Goal: Communication & Community: Answer question/provide support

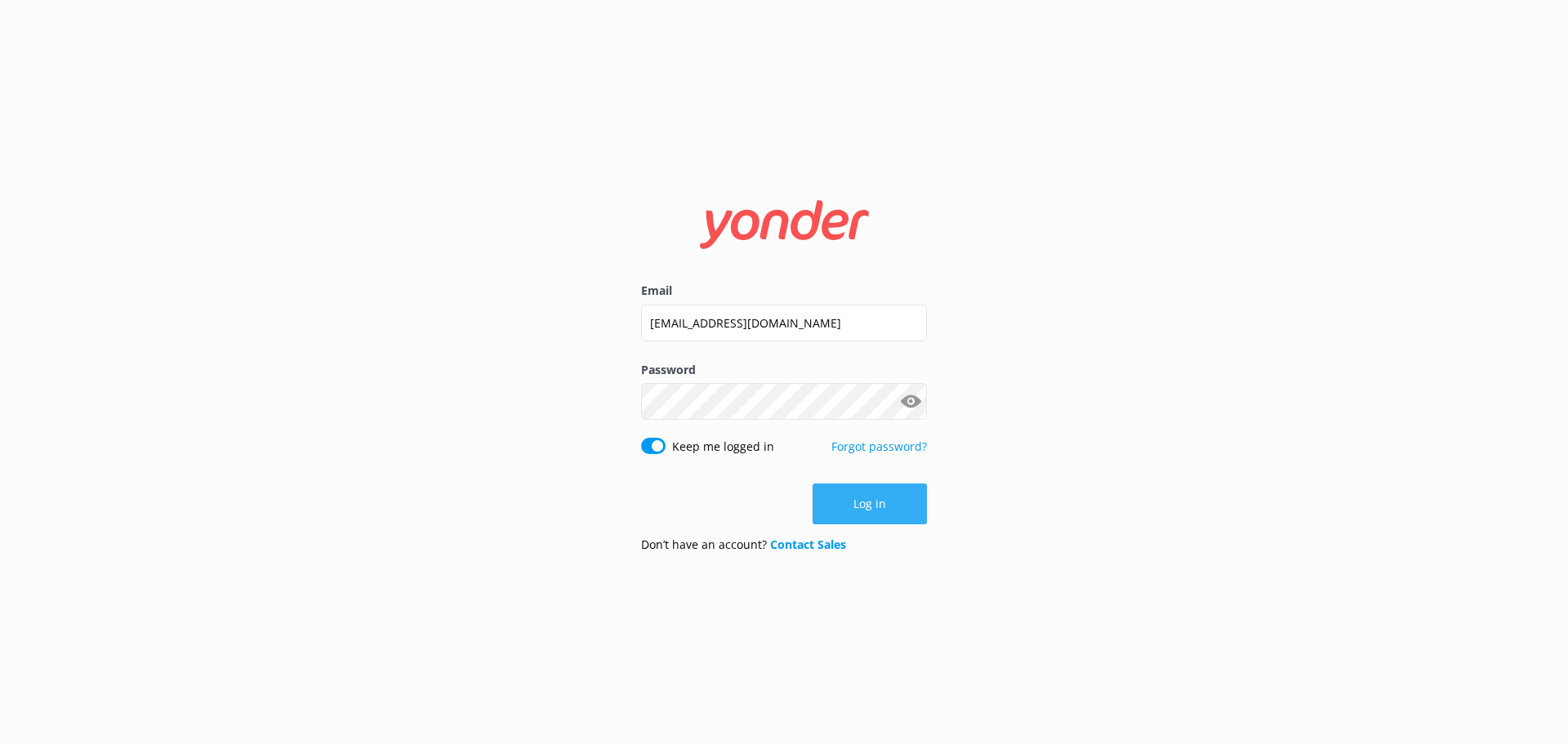
click at [872, 516] on button "Log in" at bounding box center [869, 503] width 115 height 40
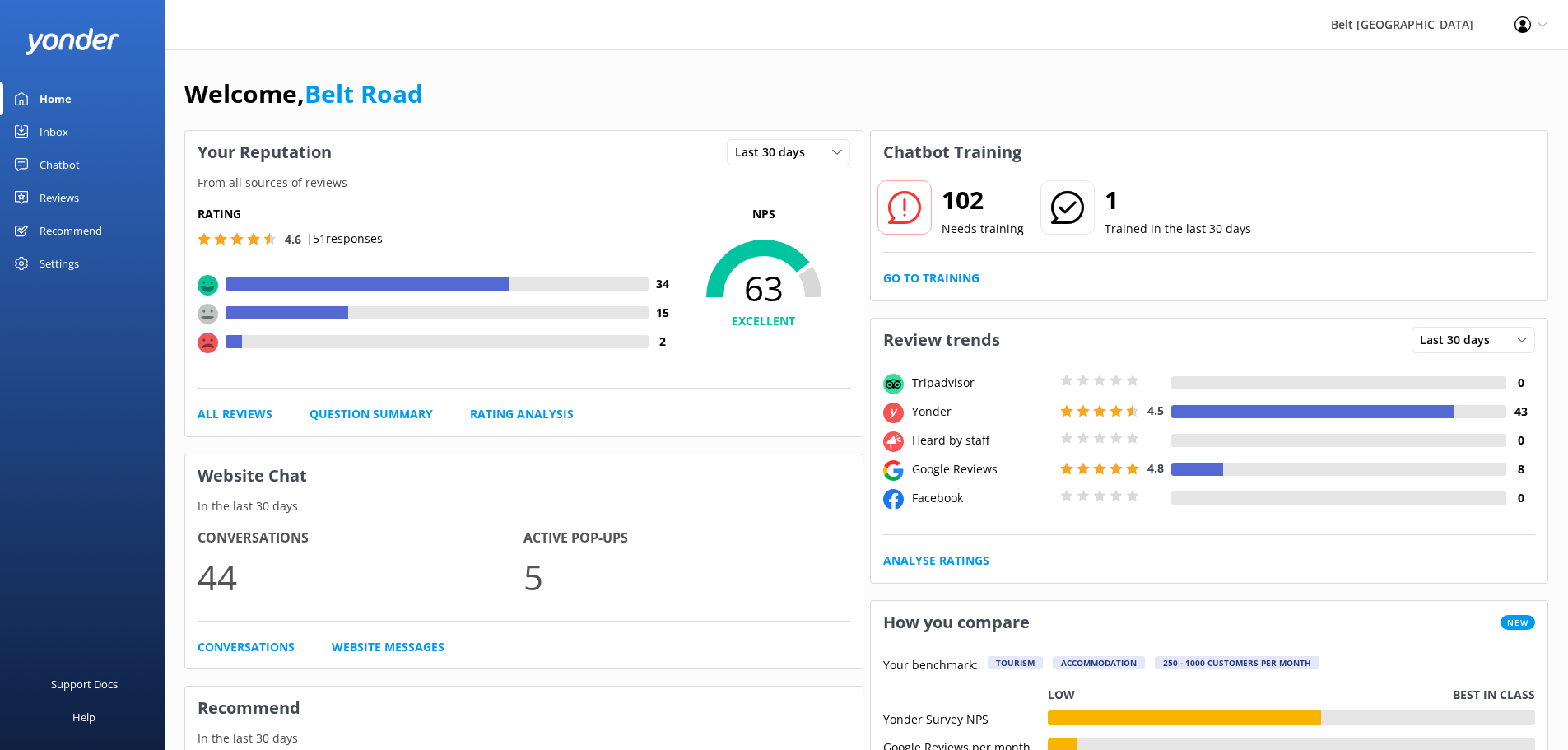
click at [53, 133] on div "Inbox" at bounding box center [54, 132] width 29 height 33
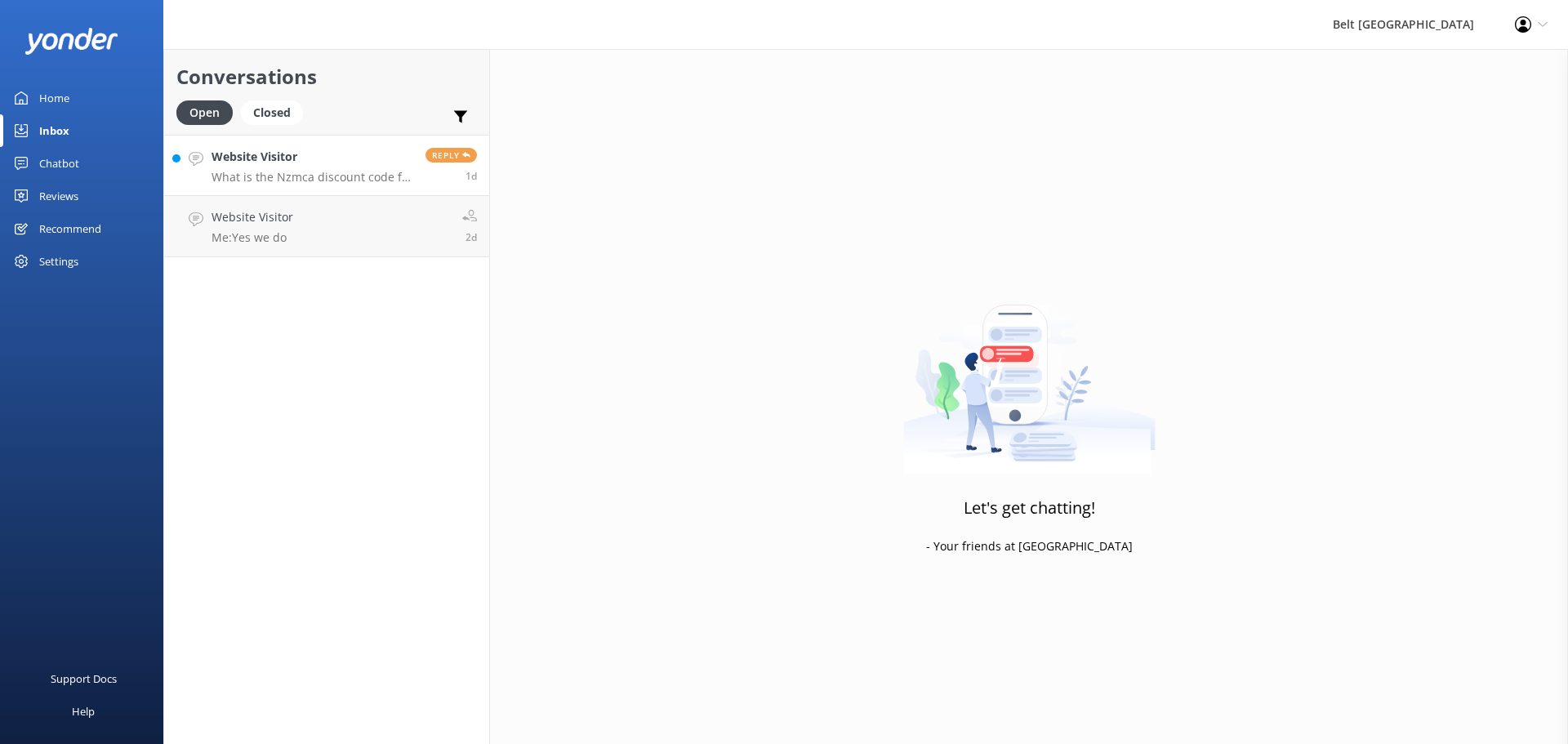
click at [238, 170] on p "What is the Nzmca discount code for online bookings?" at bounding box center [313, 176] width 202 height 14
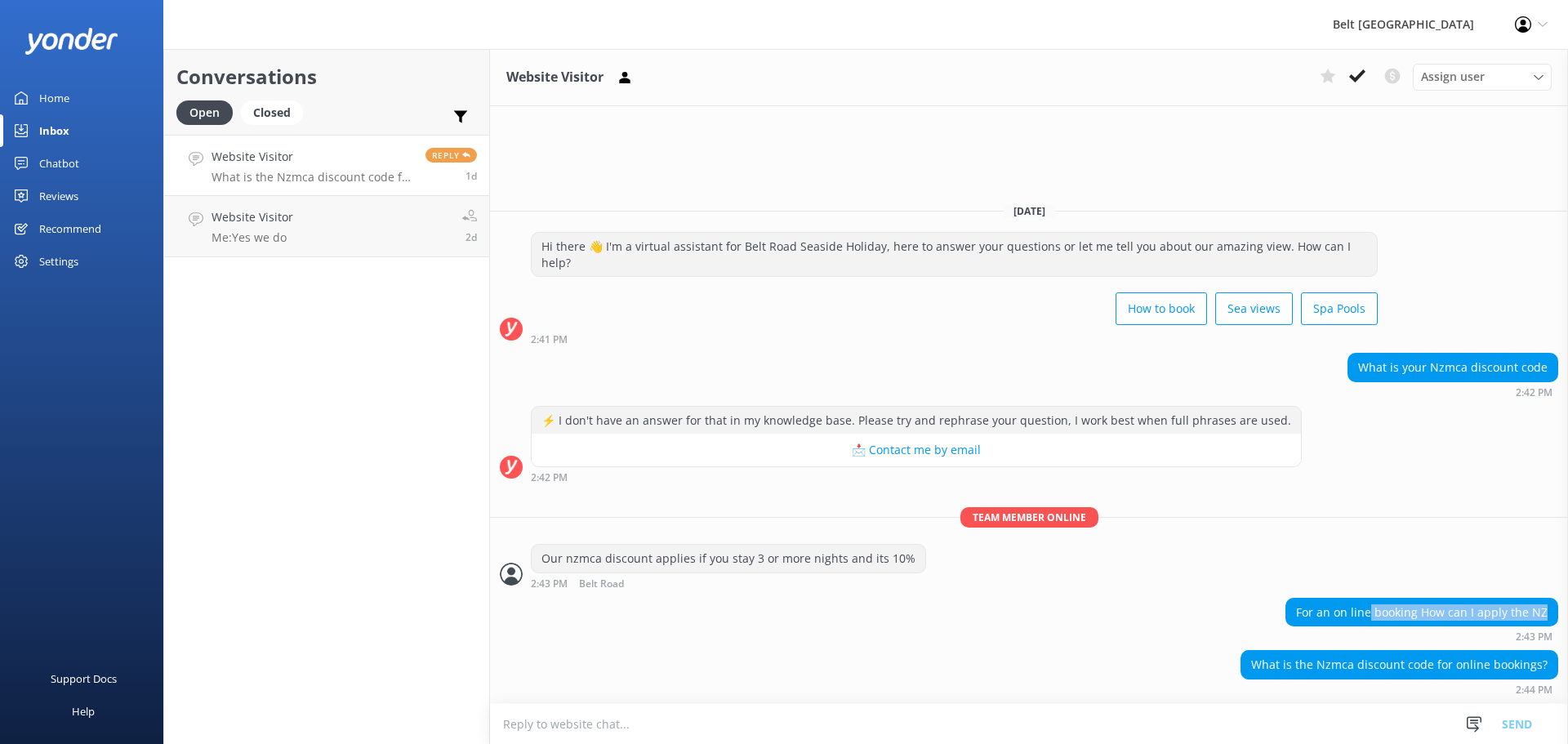
drag, startPoint x: 1375, startPoint y: 614, endPoint x: 1535, endPoint y: 643, distance: 162.6
click at [1567, 625] on div "For an on line booking How can I apply the NZ 2:43 PM" at bounding box center [1029, 620] width 1078 height 45
click at [321, 225] on link "Website Visitor Me: Yes we do 2d" at bounding box center [327, 227] width 325 height 62
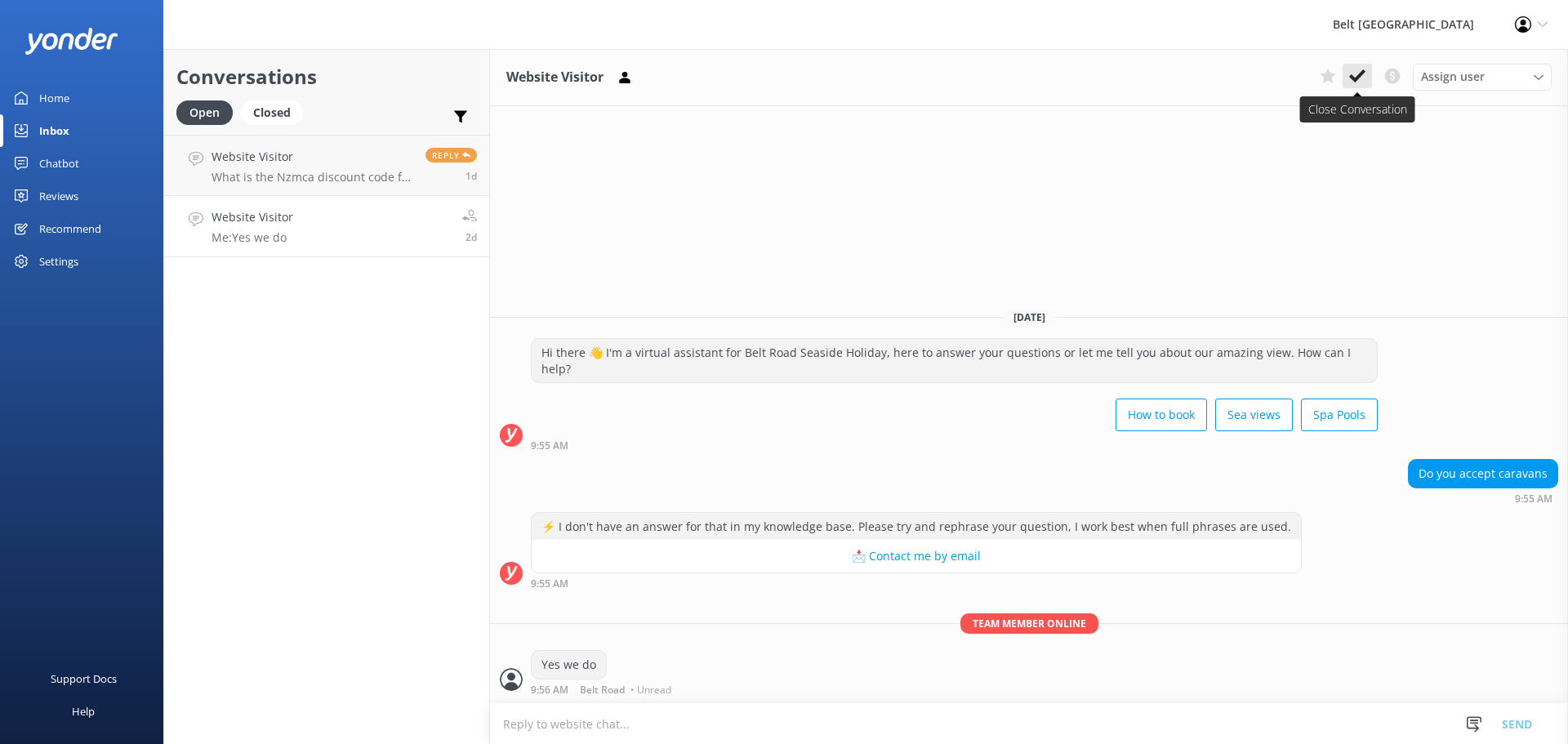
click at [1361, 74] on use at bounding box center [1357, 76] width 16 height 13
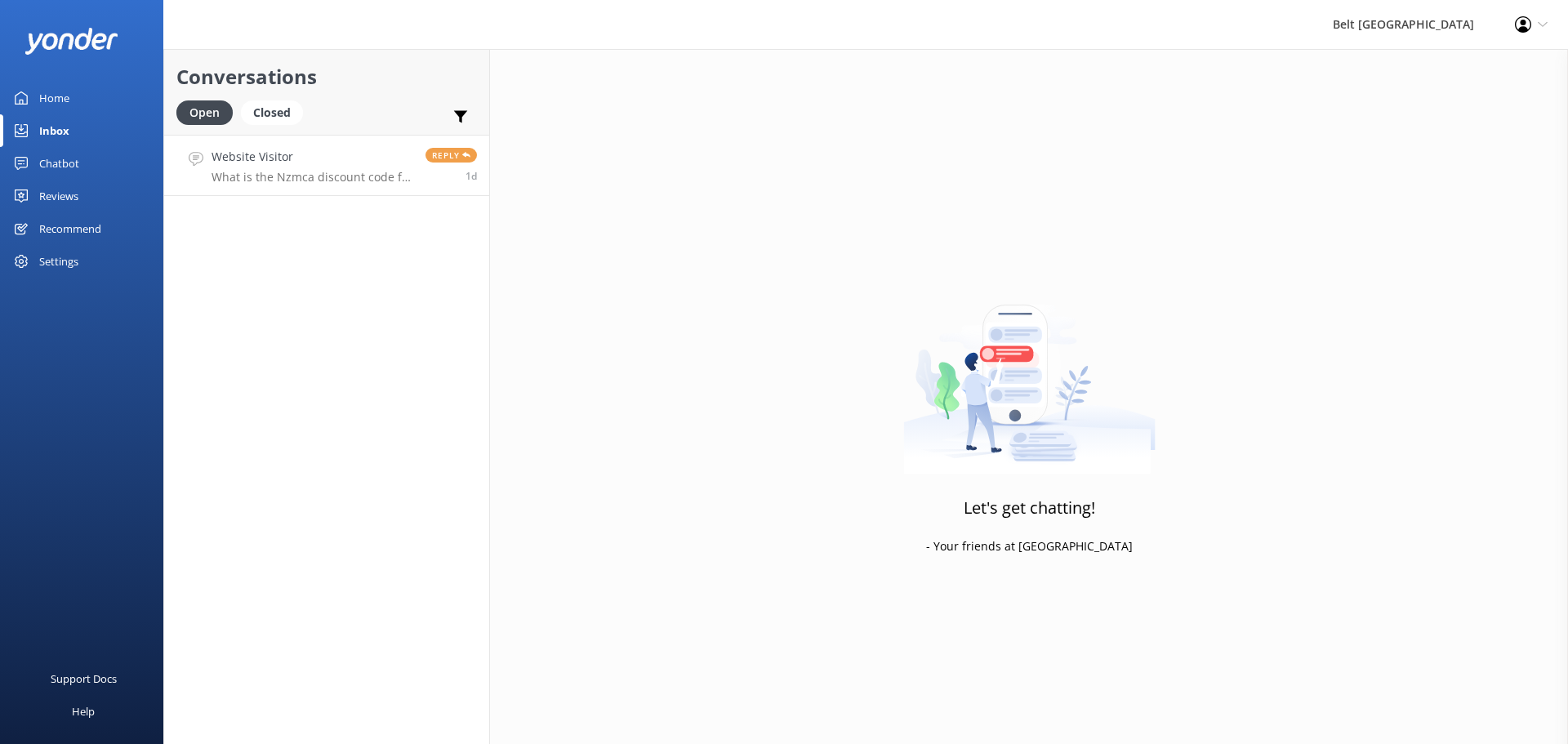
drag, startPoint x: 309, startPoint y: 175, endPoint x: 433, endPoint y: 257, distance: 148.7
click at [309, 177] on p "What is the Nzmca discount code for online bookings?" at bounding box center [313, 176] width 202 height 14
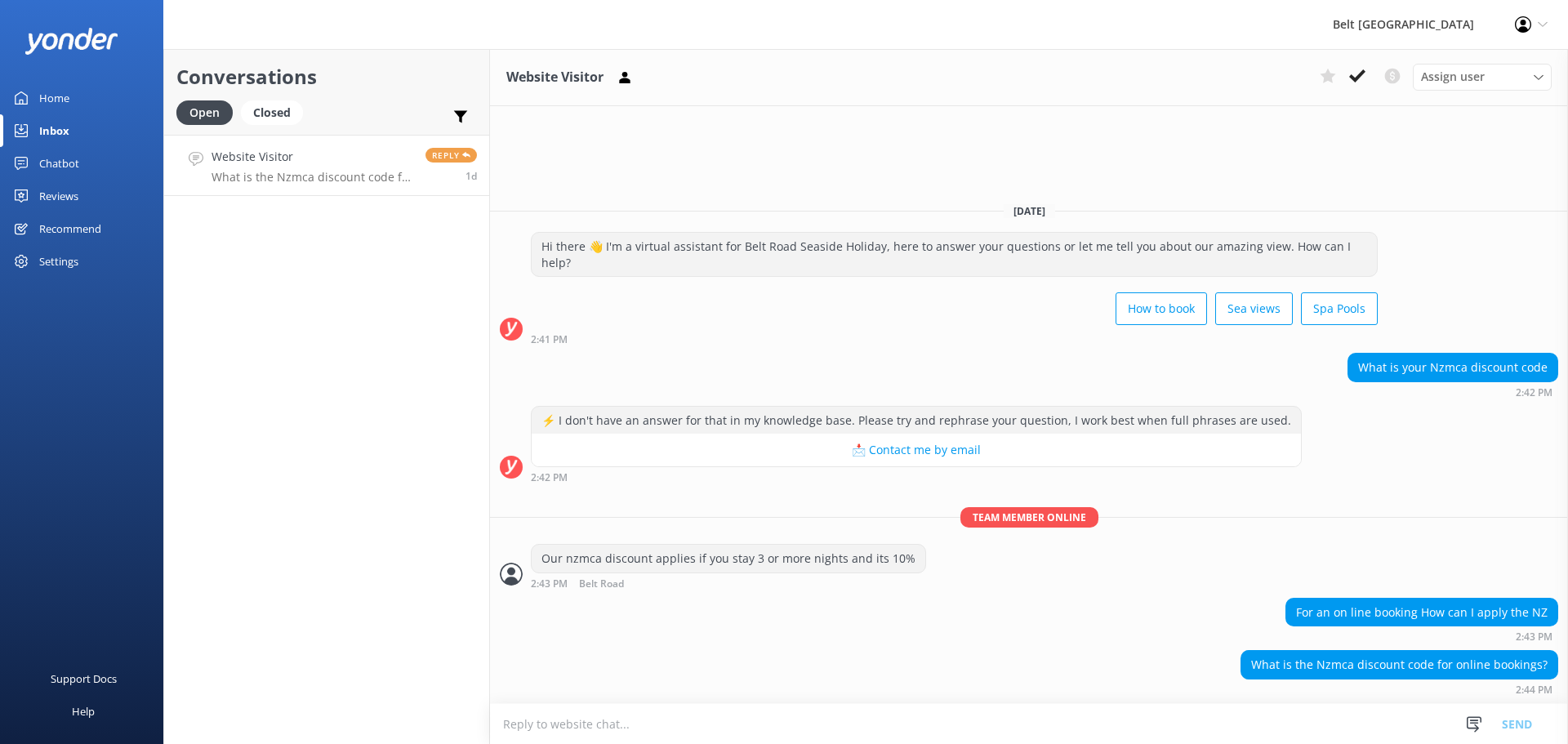
click at [965, 737] on textarea at bounding box center [1029, 724] width 1078 height 40
click at [1372, 665] on div "What is the Nzmca discount code for online bookings?" at bounding box center [1400, 664] width 316 height 28
click at [1347, 78] on button at bounding box center [1357, 75] width 30 height 24
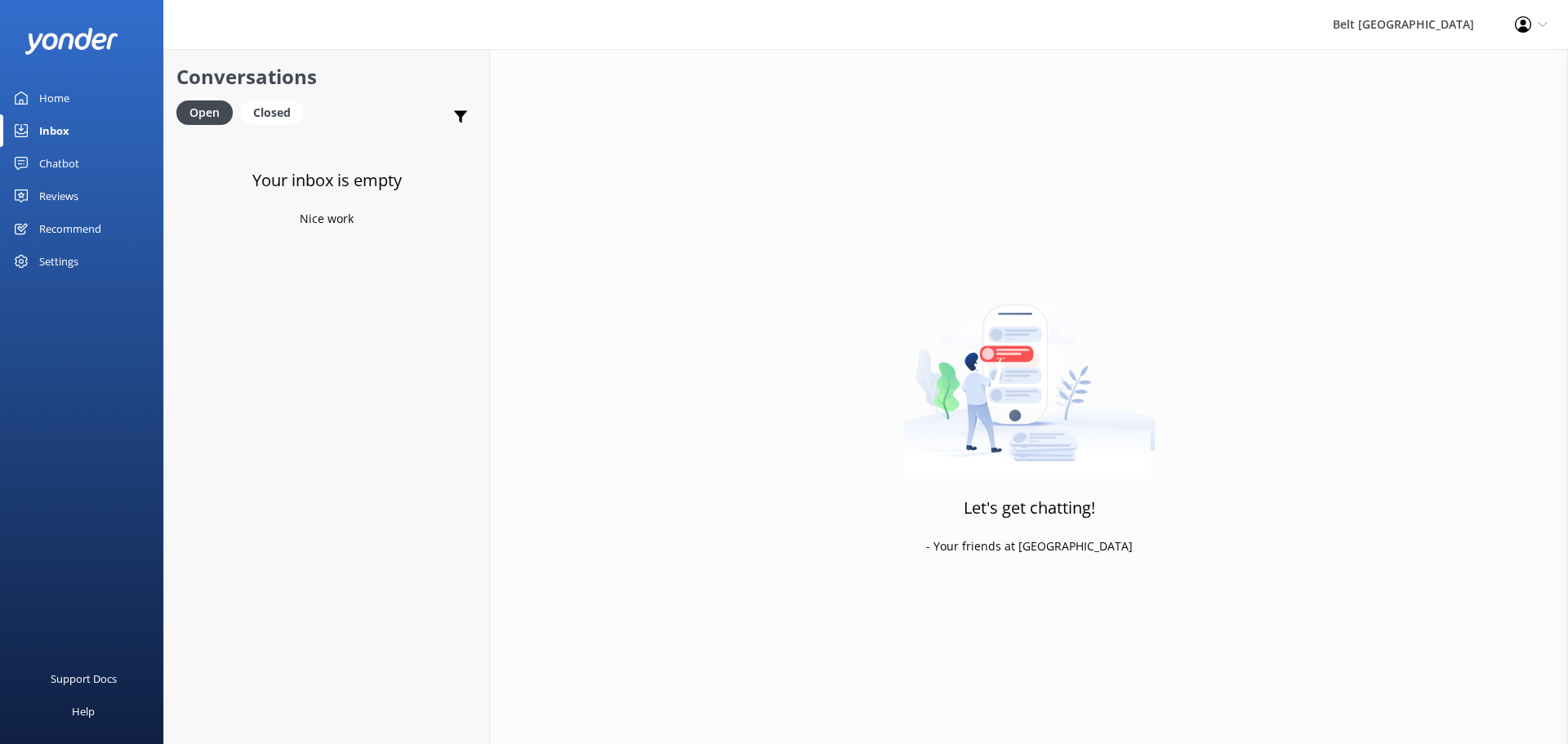
click at [61, 196] on div "Reviews" at bounding box center [59, 196] width 39 height 33
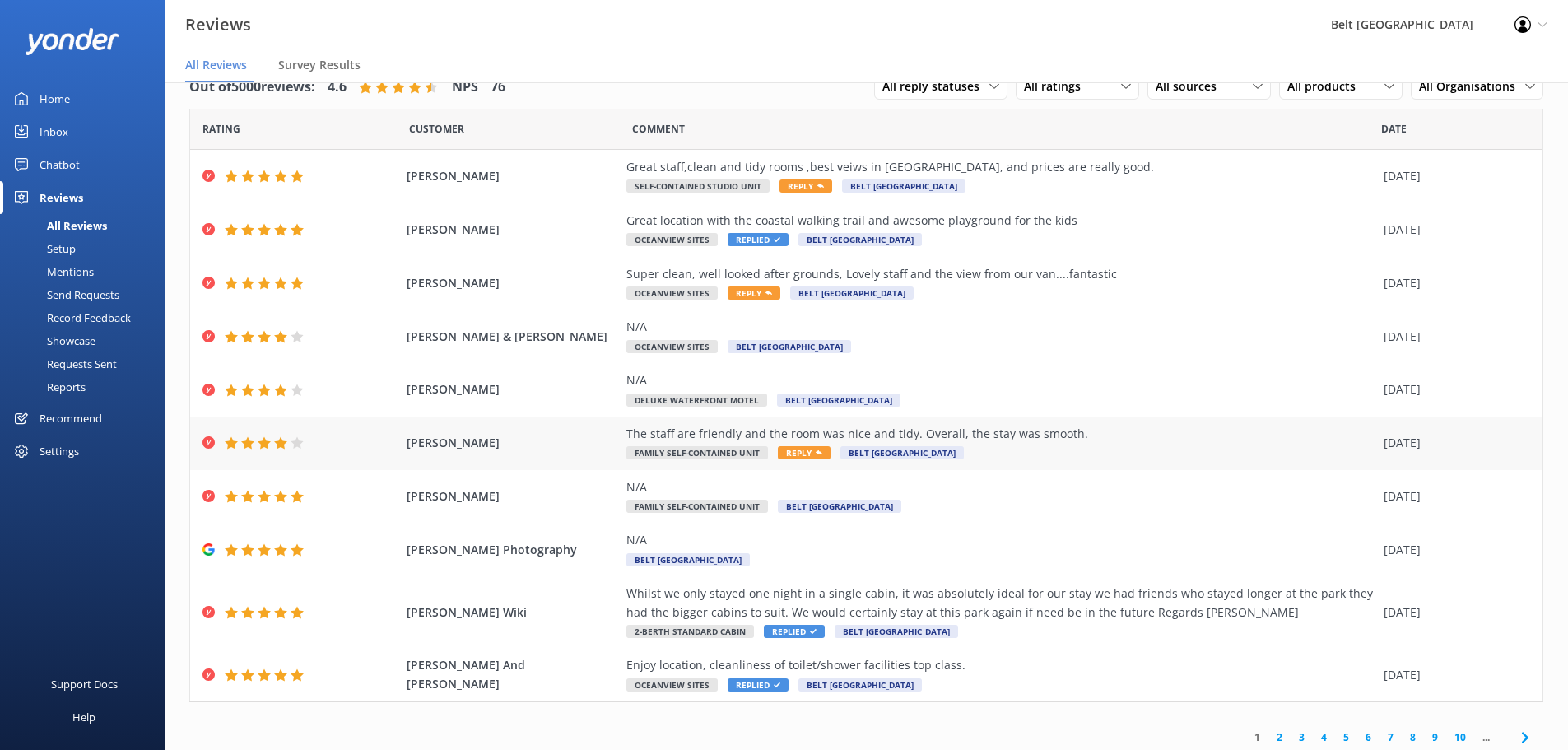
scroll to position [39, 0]
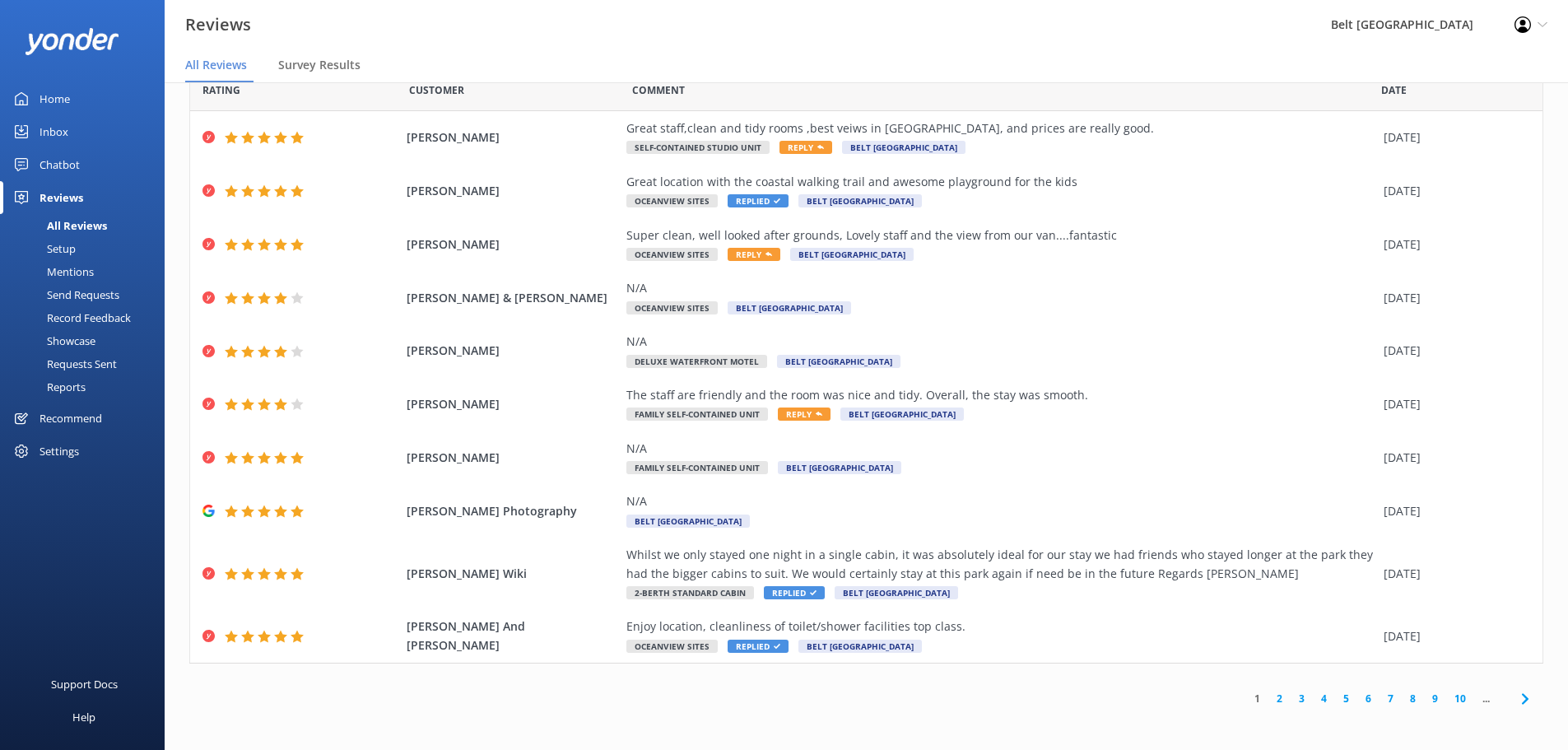
click at [1268, 699] on link "2" at bounding box center [1279, 699] width 22 height 16
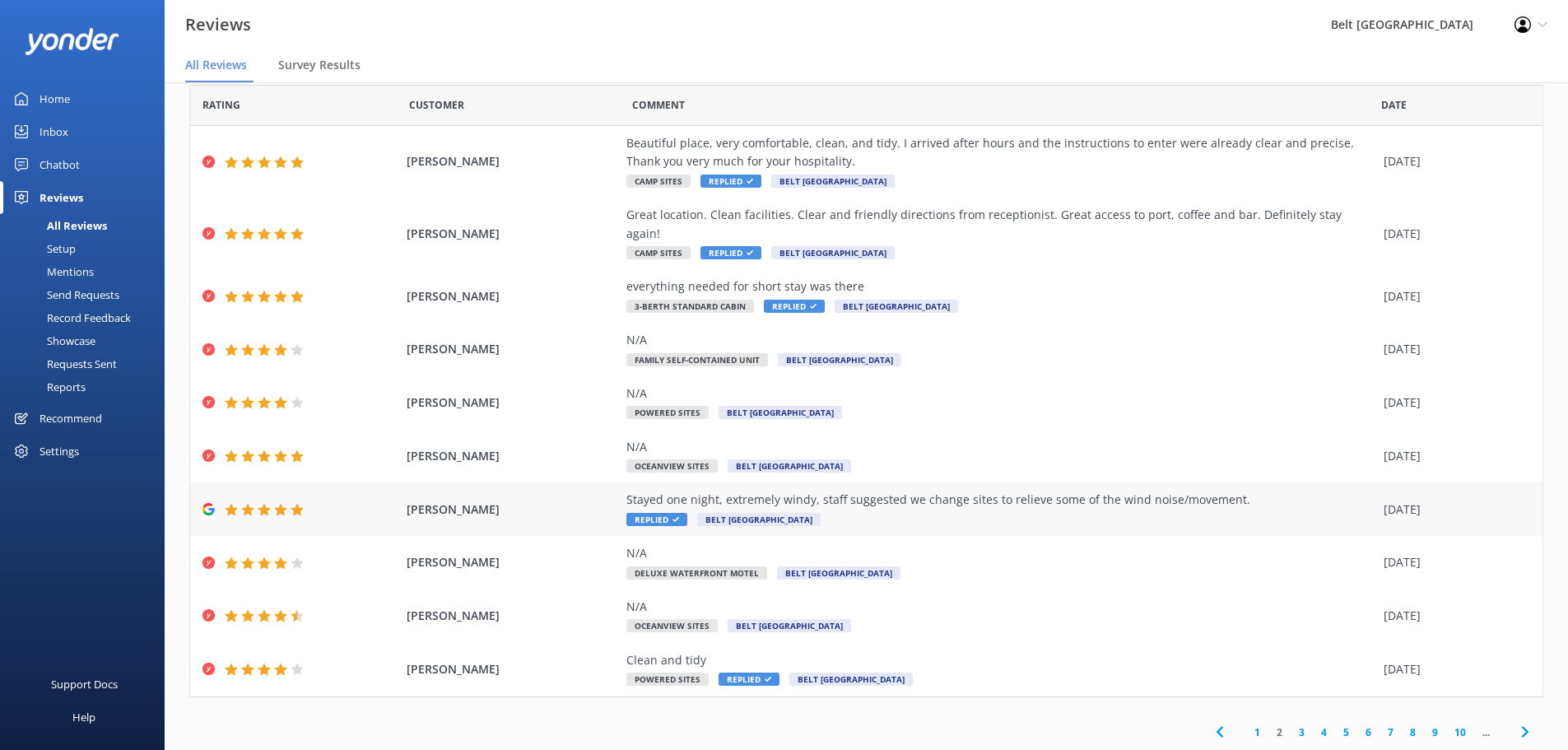
scroll to position [39, 0]
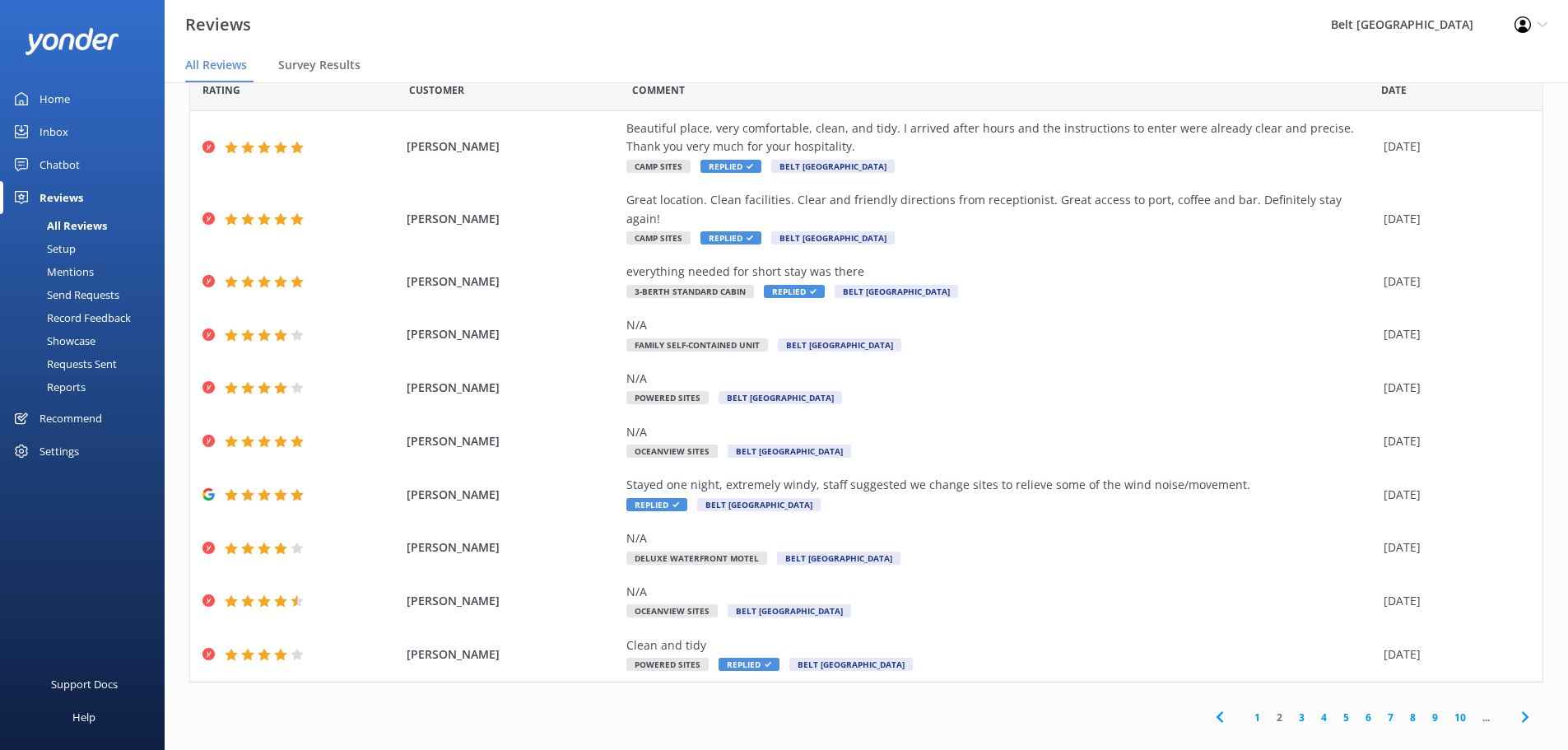
click at [1247, 709] on link "1" at bounding box center [1258, 717] width 22 height 16
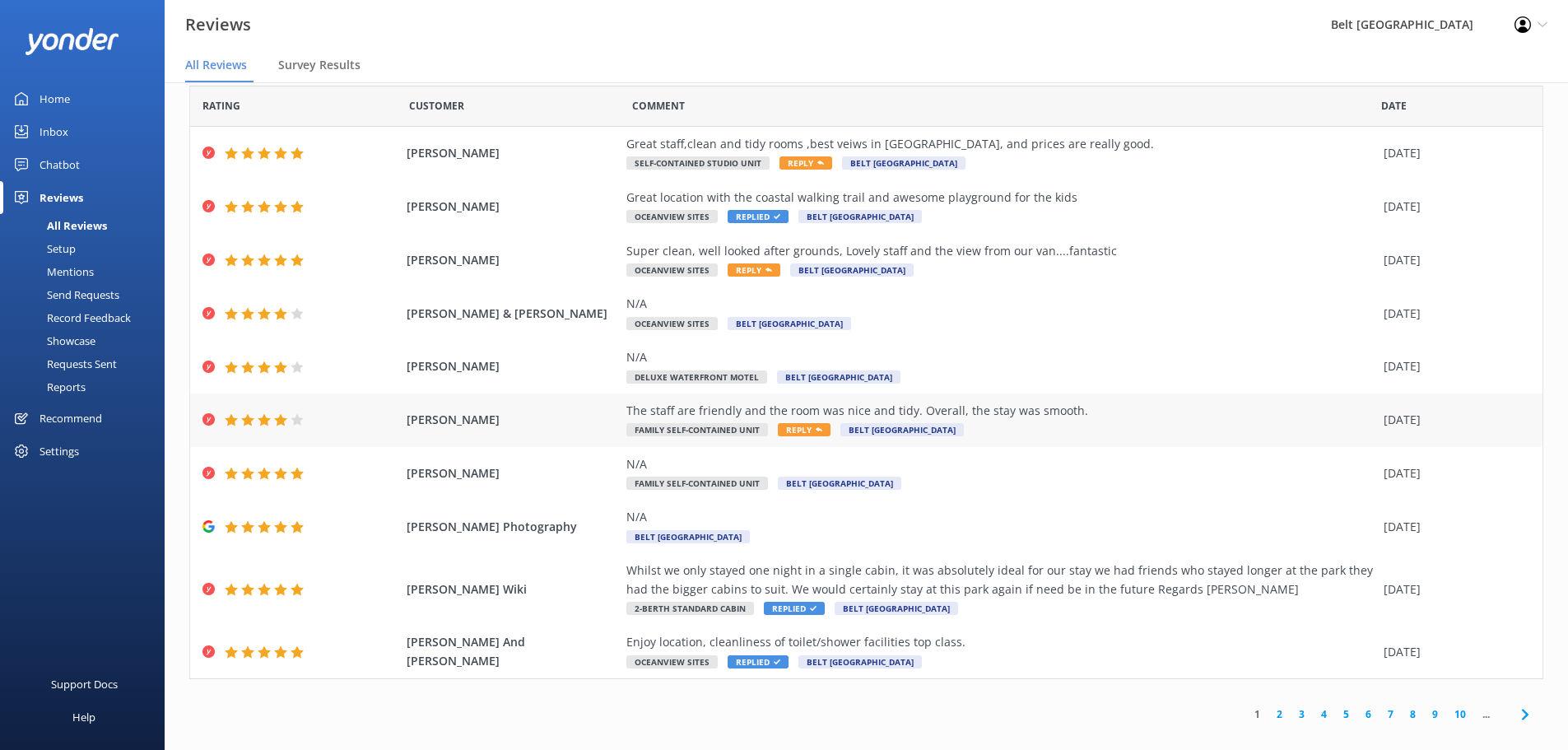
scroll to position [39, 0]
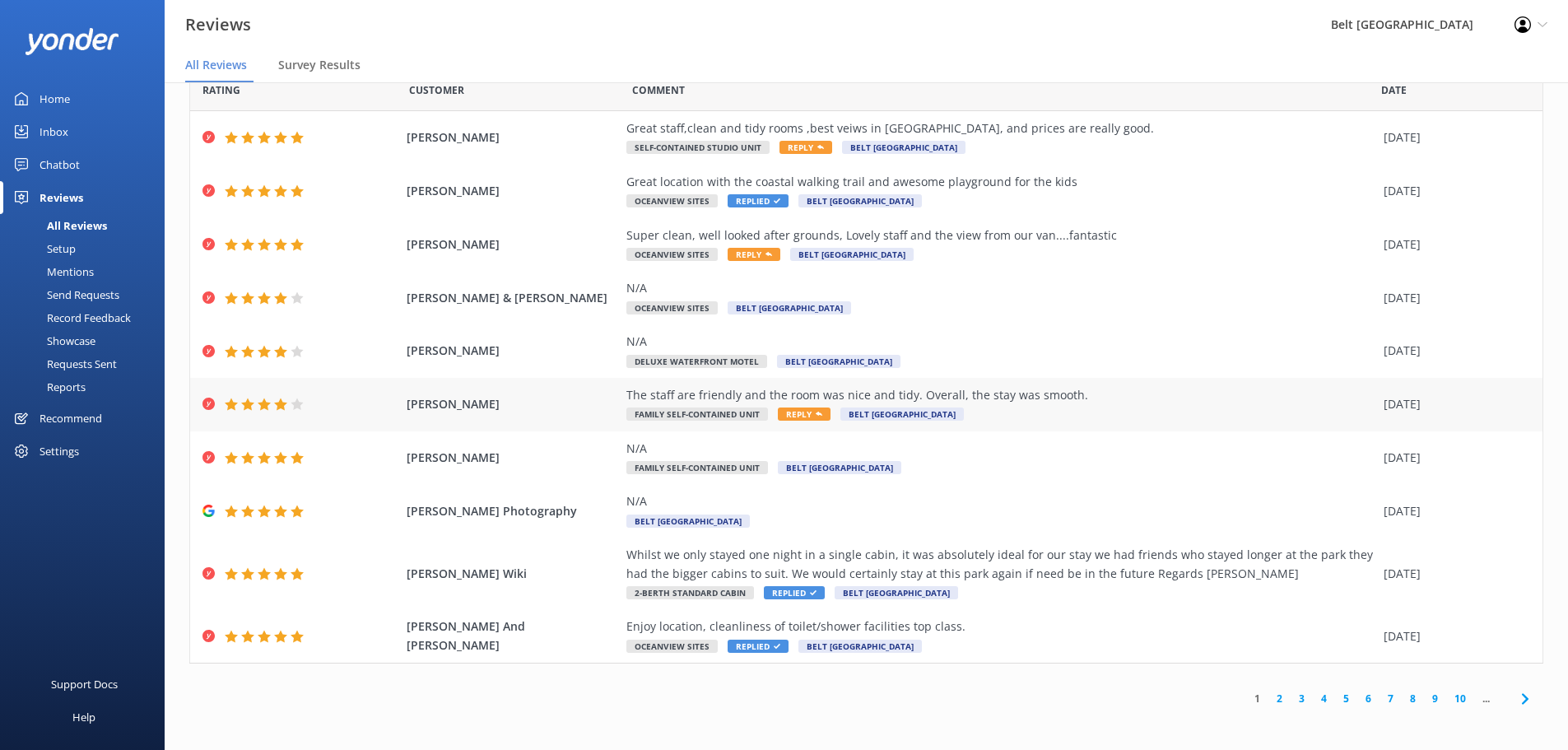
click at [791, 409] on span "Reply" at bounding box center [804, 414] width 52 height 14
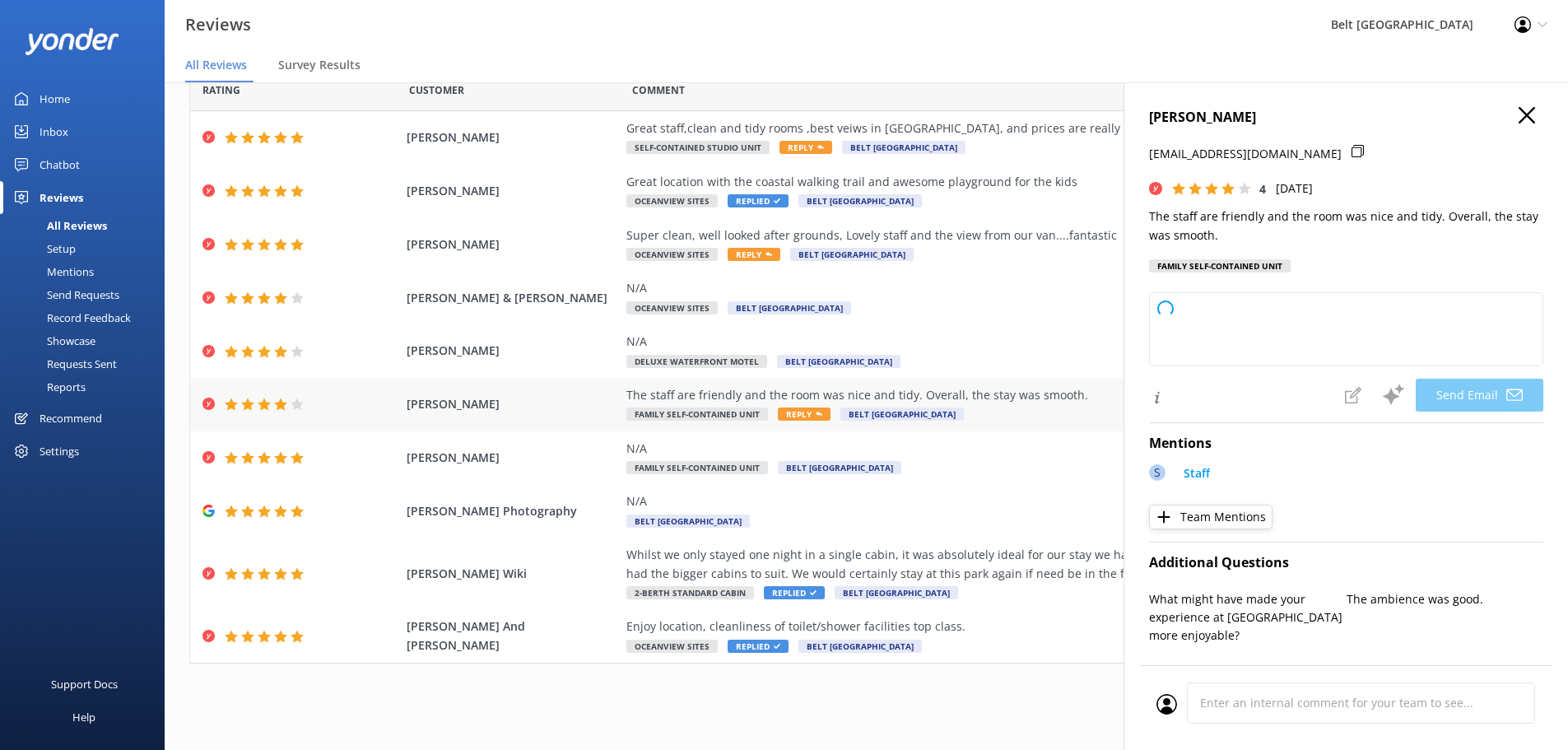
type textarea "Thank you so much for your kind words, Wenaleen! We're delighted to hear you en…"
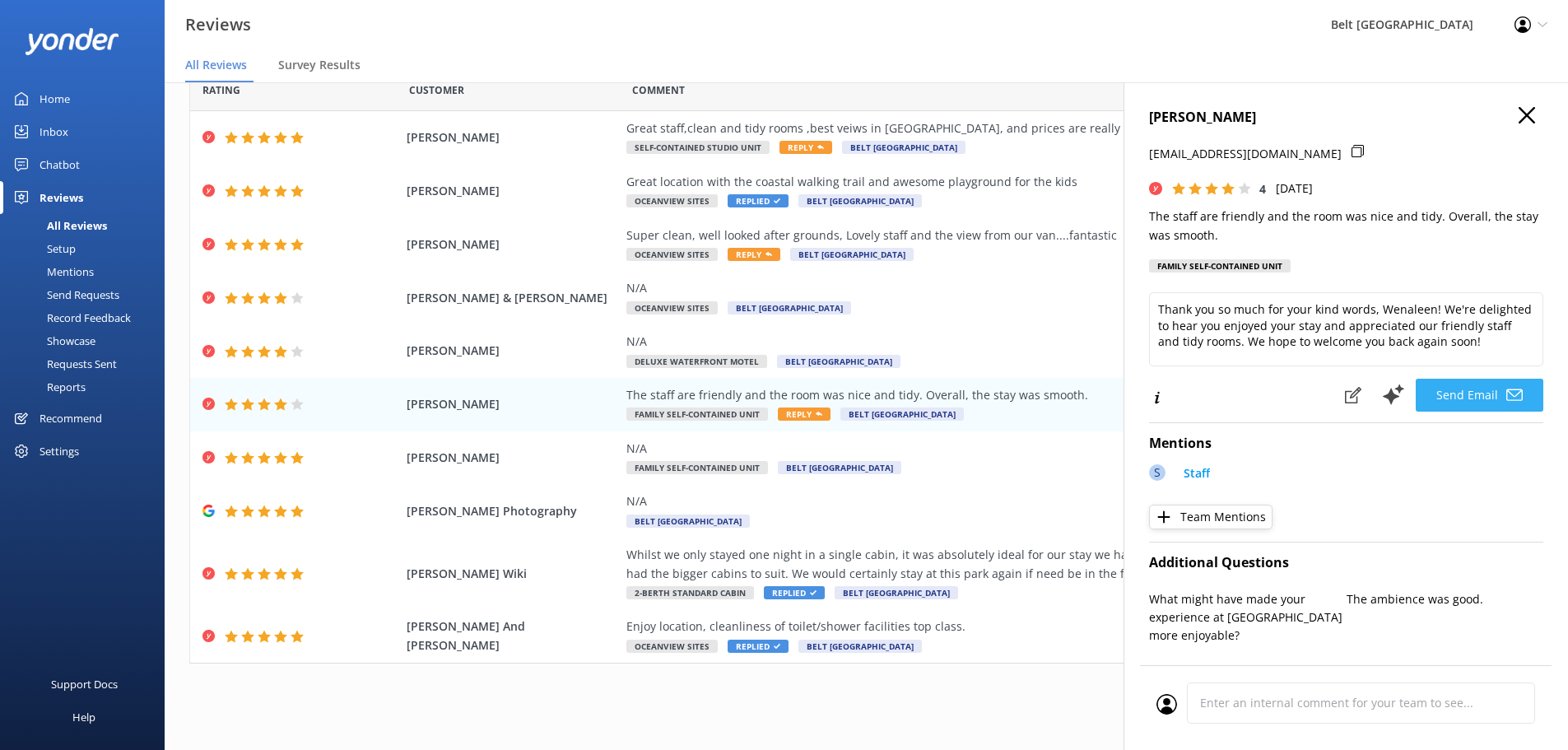
click at [1489, 394] on button "Send Email" at bounding box center [1480, 395] width 128 height 33
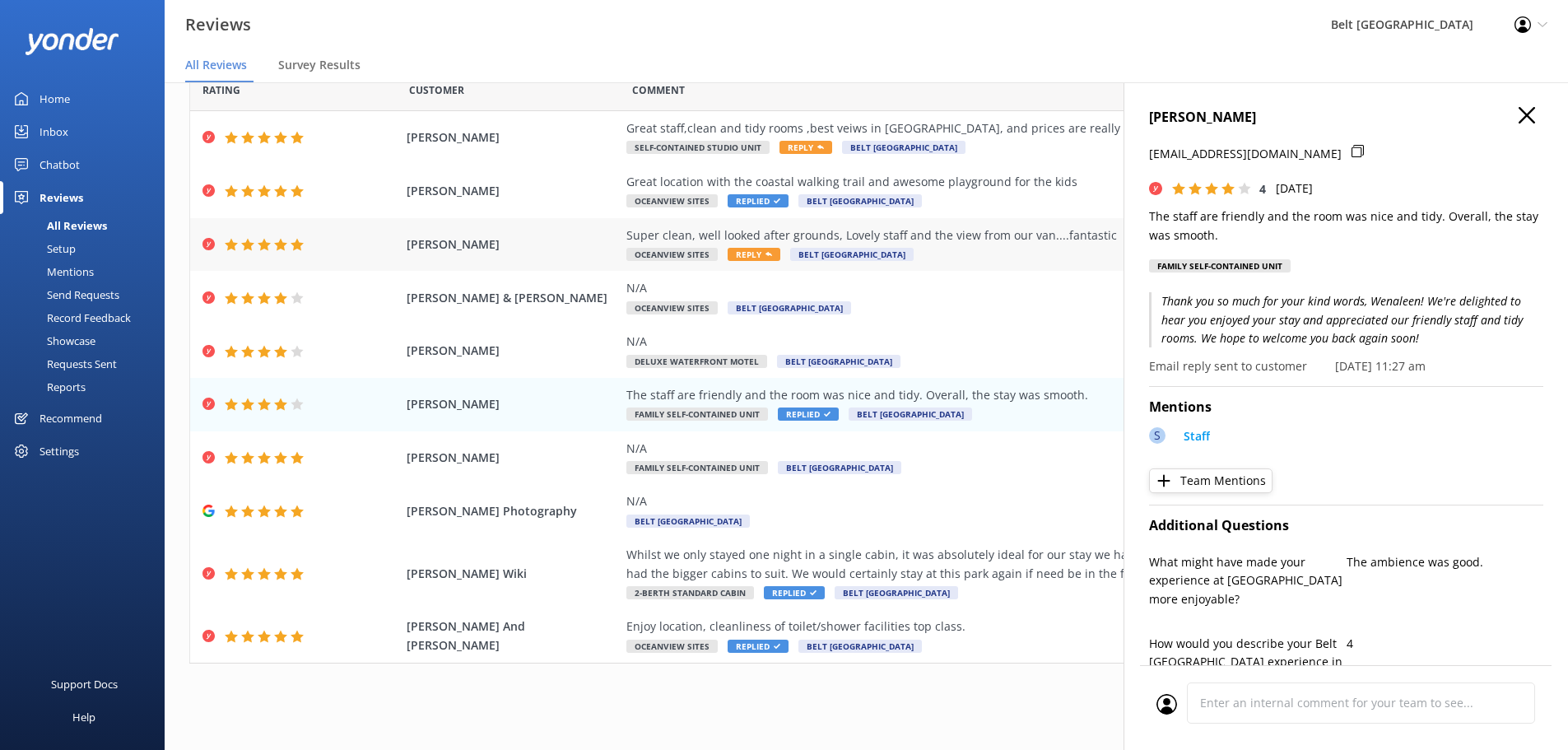
click at [728, 254] on span "Reply" at bounding box center [754, 254] width 52 height 14
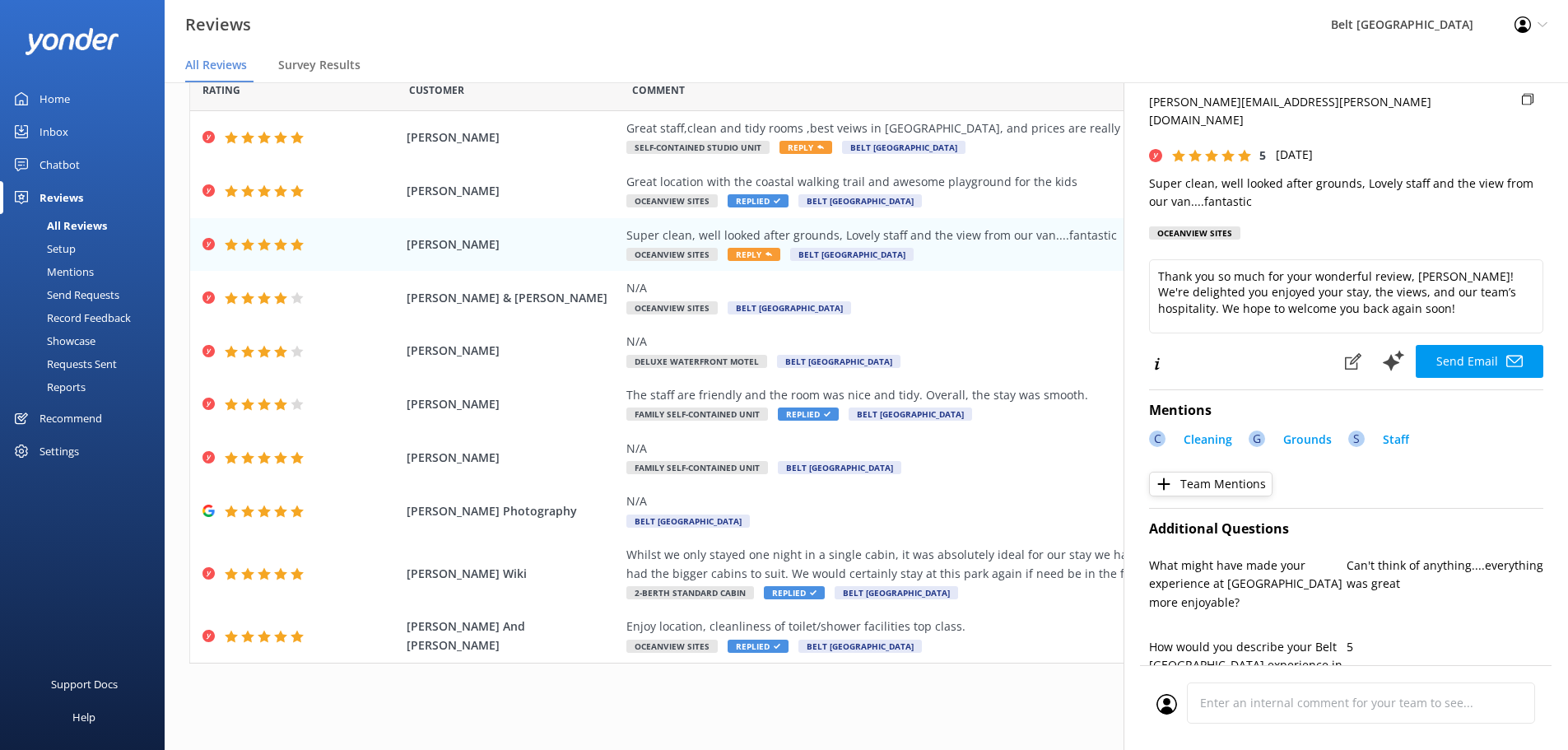
scroll to position [82, 0]
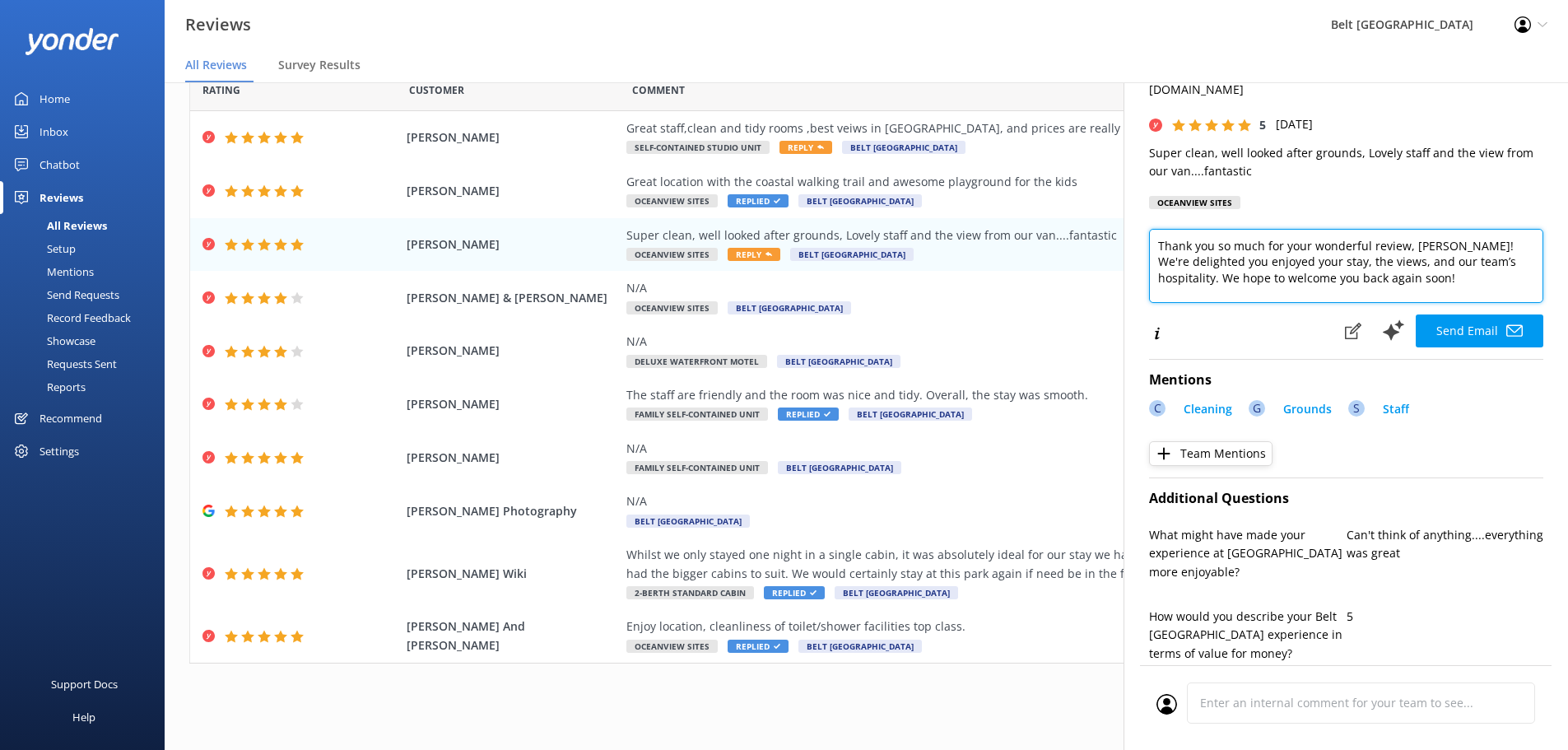
drag, startPoint x: 1467, startPoint y: 258, endPoint x: 1308, endPoint y: 286, distance: 161.4
click at [1247, 277] on textarea "Thank you so much for your wonderful review, [PERSON_NAME]! We're delighted you…" at bounding box center [1346, 266] width 394 height 74
type textarea "Thank you so much for your wonderful review, [PERSON_NAME]! We're delighted you…"
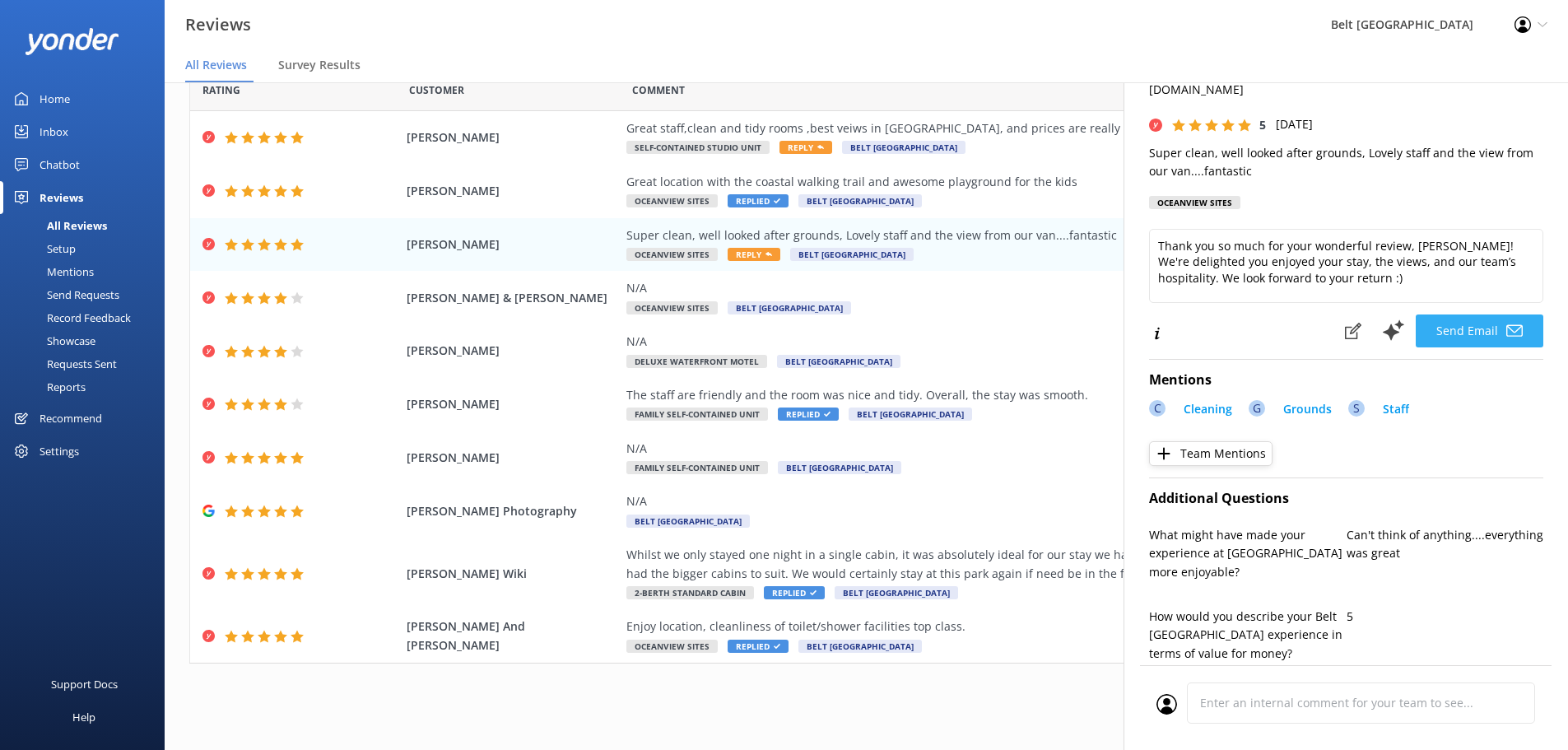
click at [1477, 314] on button "Send Email" at bounding box center [1480, 331] width 128 height 33
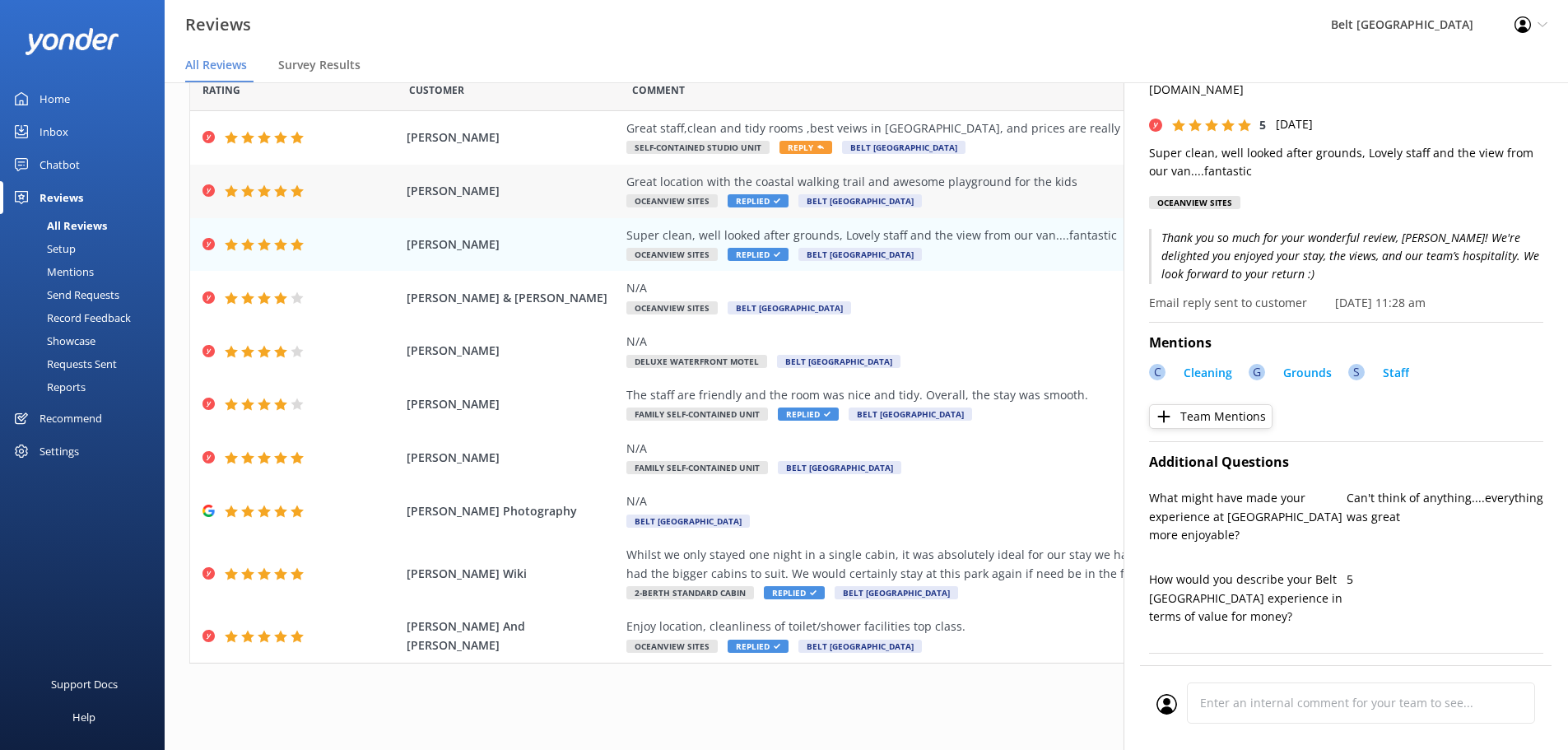
scroll to position [0, 0]
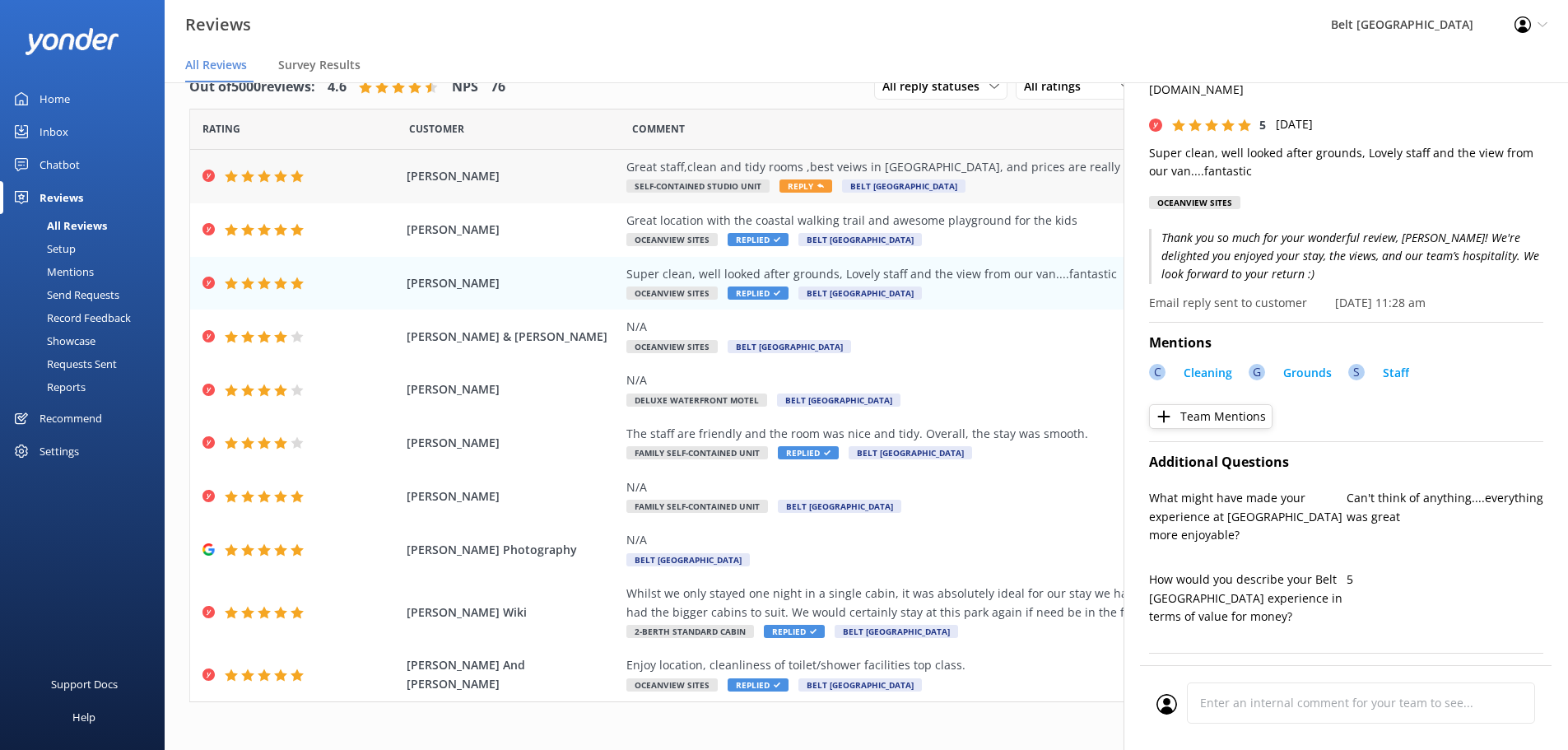
click at [801, 183] on span "Reply" at bounding box center [805, 186] width 52 height 14
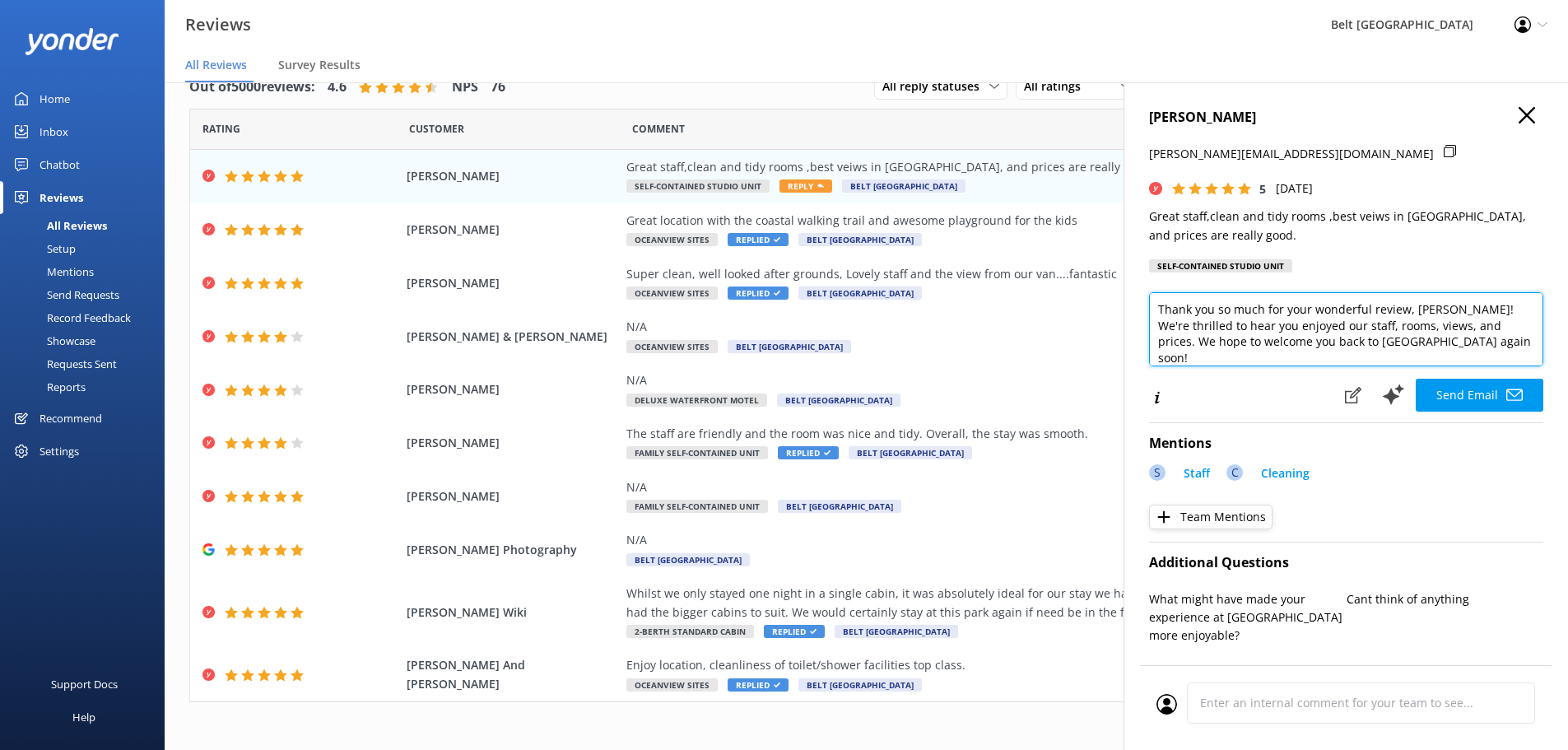
drag, startPoint x: 1486, startPoint y: 342, endPoint x: 1281, endPoint y: 403, distance: 213.9
click at [1157, 360] on textarea "Thank you so much for your wonderful review, [PERSON_NAME]! We're thrilled to h…" at bounding box center [1346, 329] width 394 height 74
click at [1163, 341] on textarea "Thank you so much for your wonderful review, [PERSON_NAME]! We're thrilled to h…" at bounding box center [1346, 329] width 394 height 74
click at [1368, 342] on textarea "Thank you so much for your wonderful review, [PERSON_NAME]! We're thrilled to h…" at bounding box center [1346, 329] width 394 height 74
type textarea "Thank you so much for your wonderful review, [PERSON_NAME]! We're thrilled to h…"
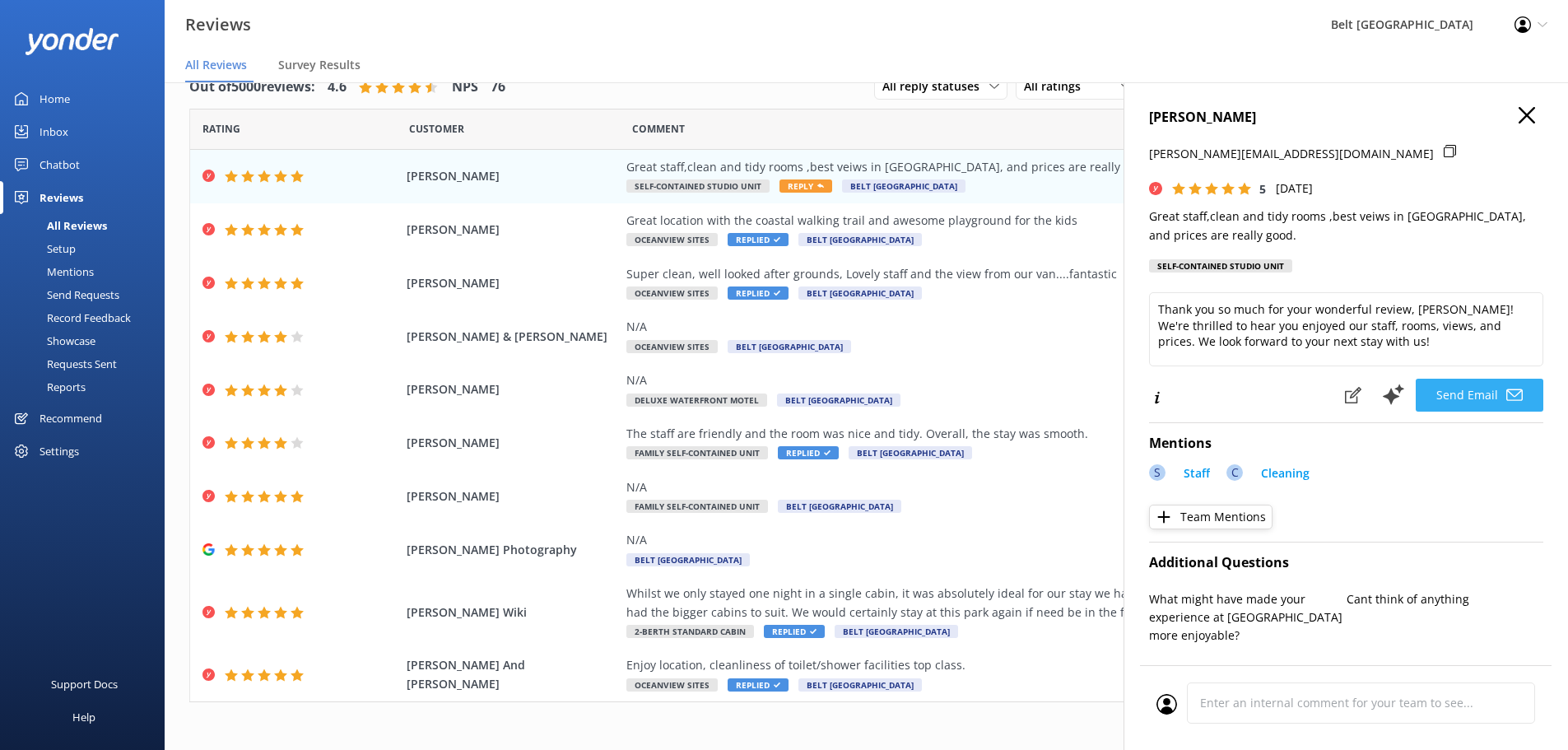
click at [1477, 399] on button "Send Email" at bounding box center [1480, 395] width 128 height 33
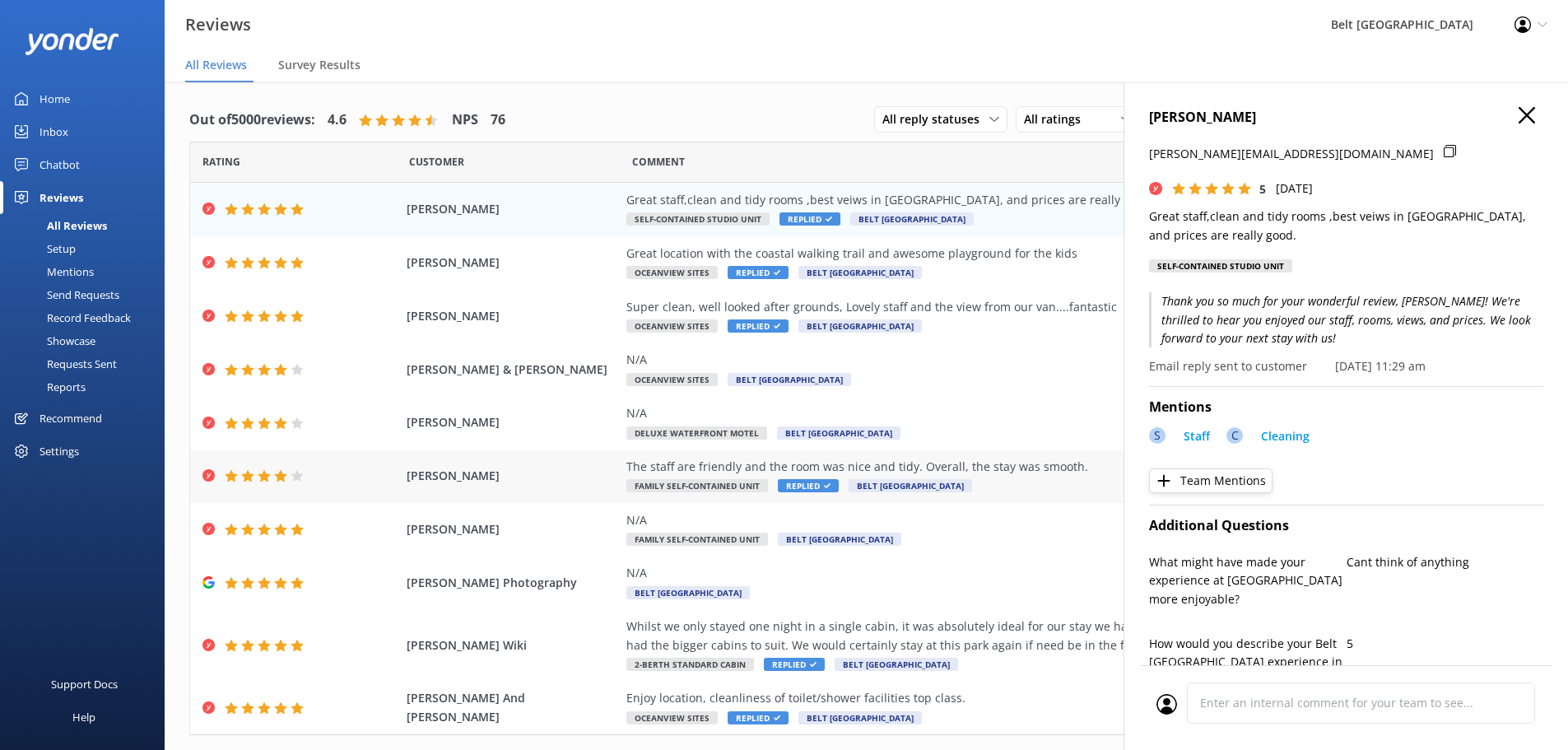
scroll to position [39, 0]
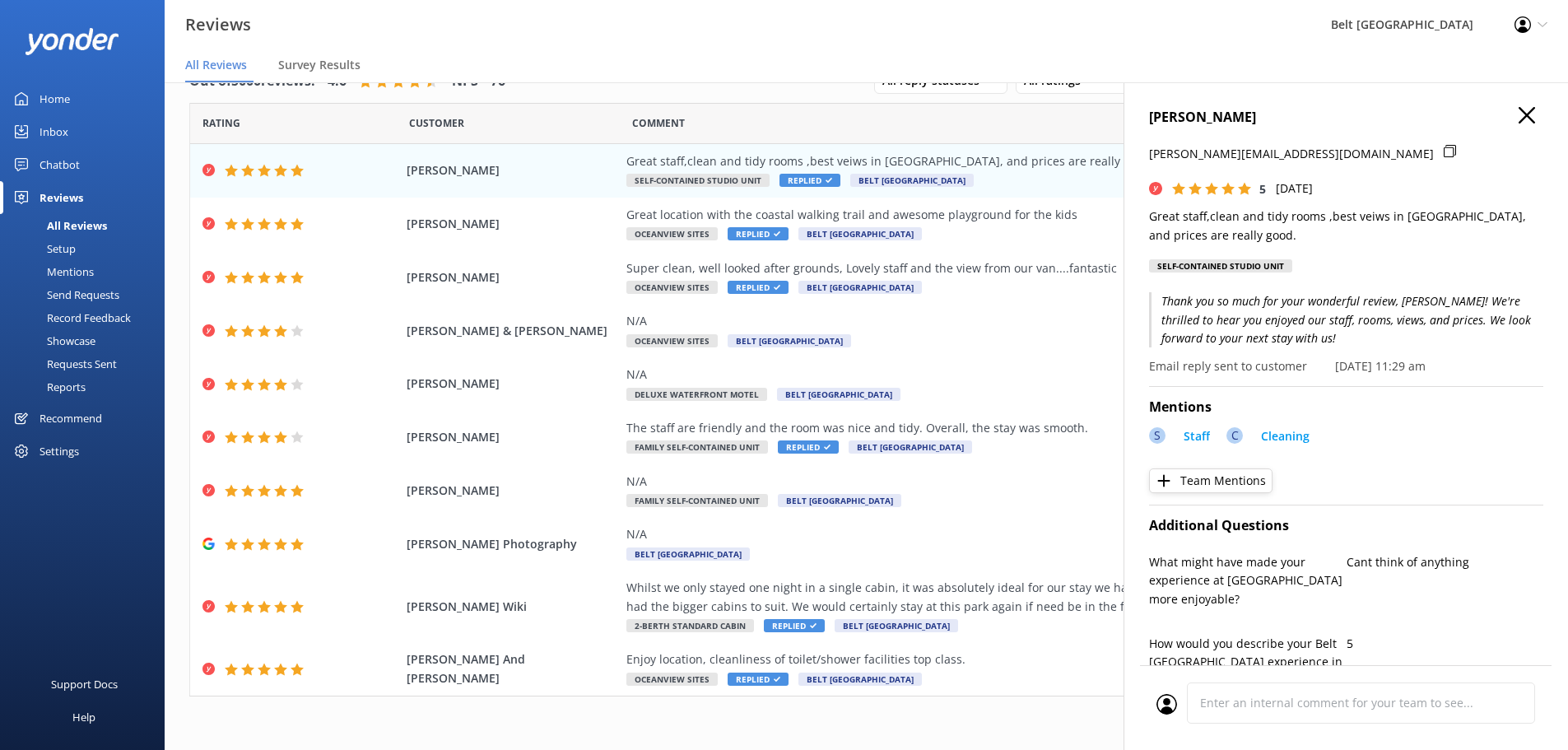
click at [1519, 116] on icon "button" at bounding box center [1526, 114] width 16 height 16
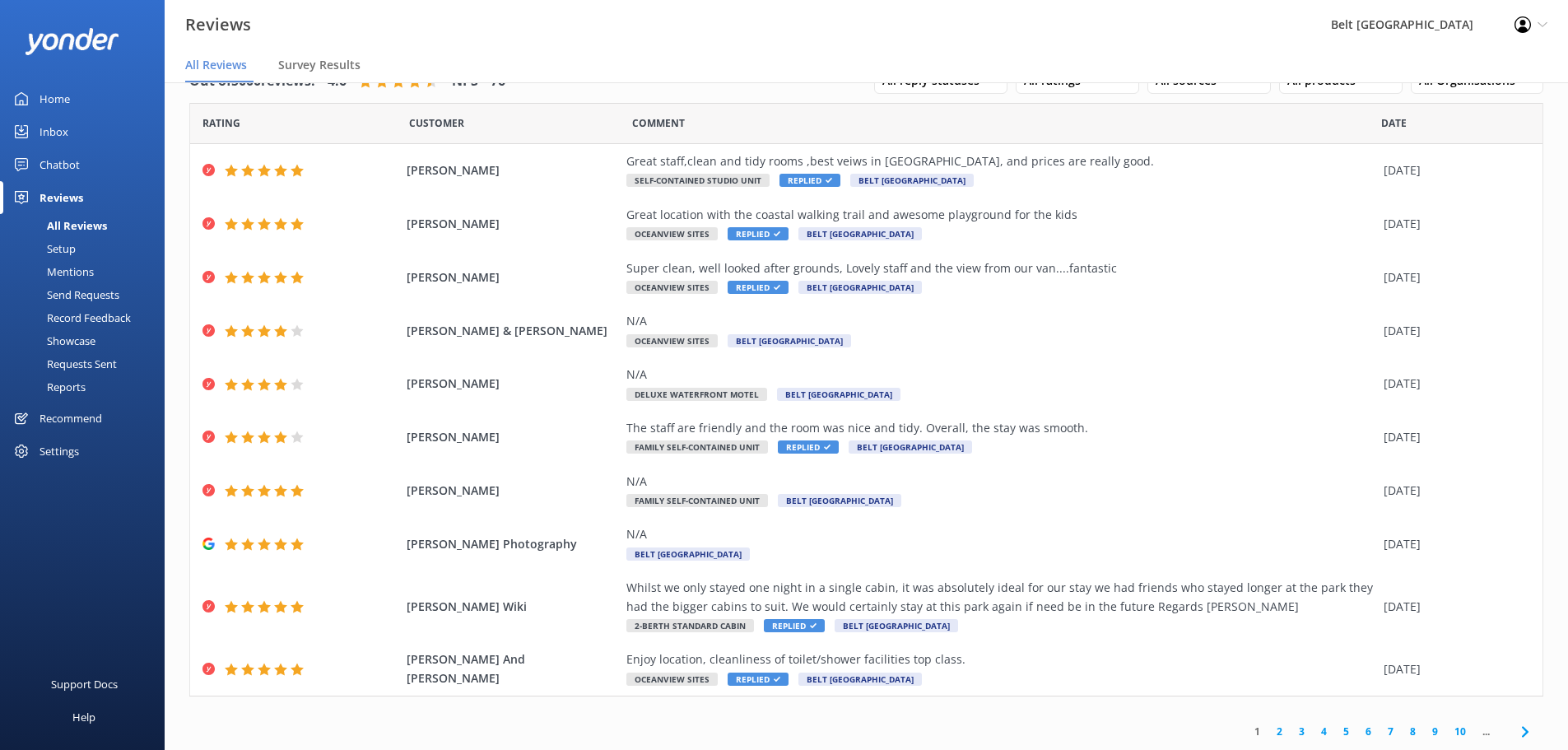
click at [1268, 736] on link "2" at bounding box center [1279, 732] width 22 height 16
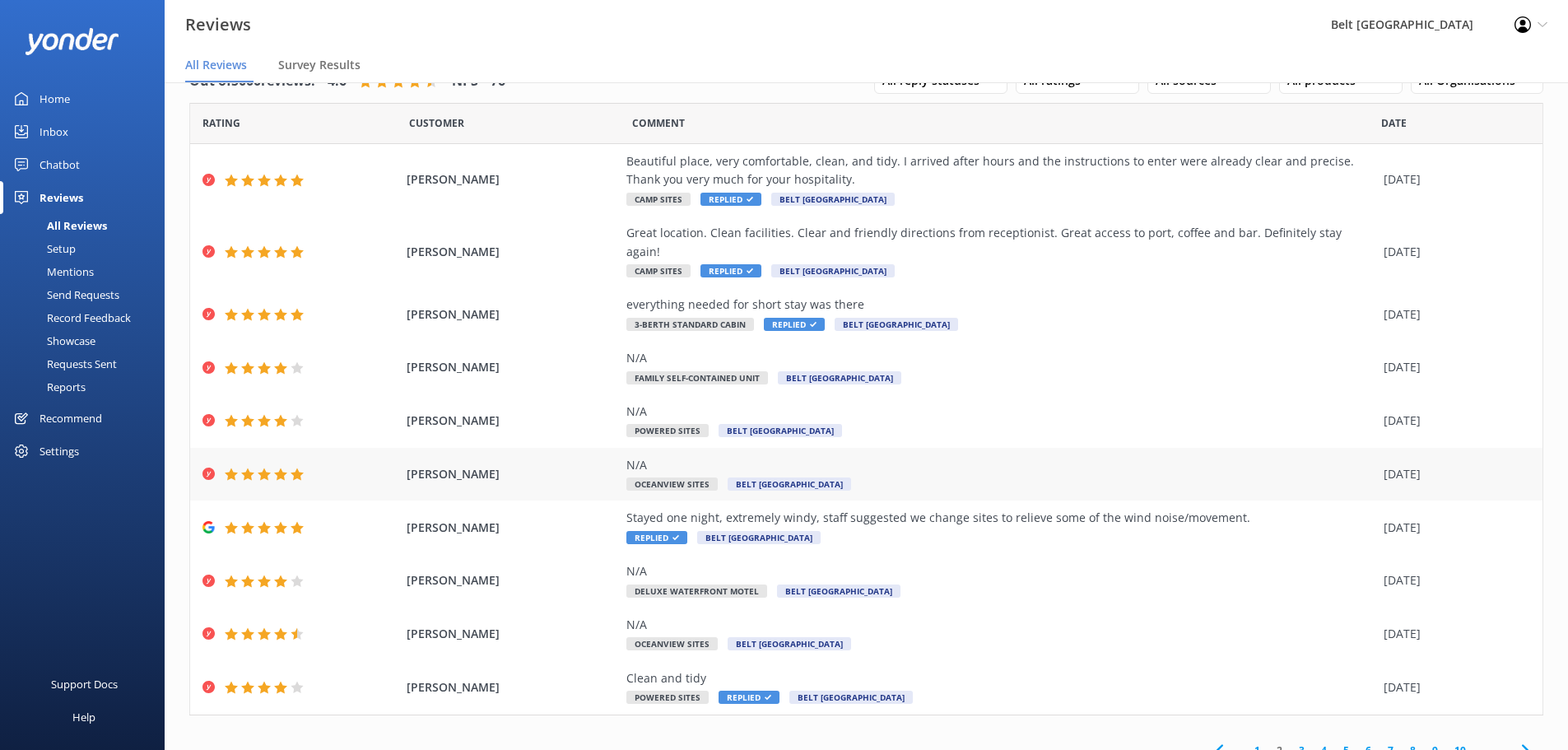
scroll to position [33, 0]
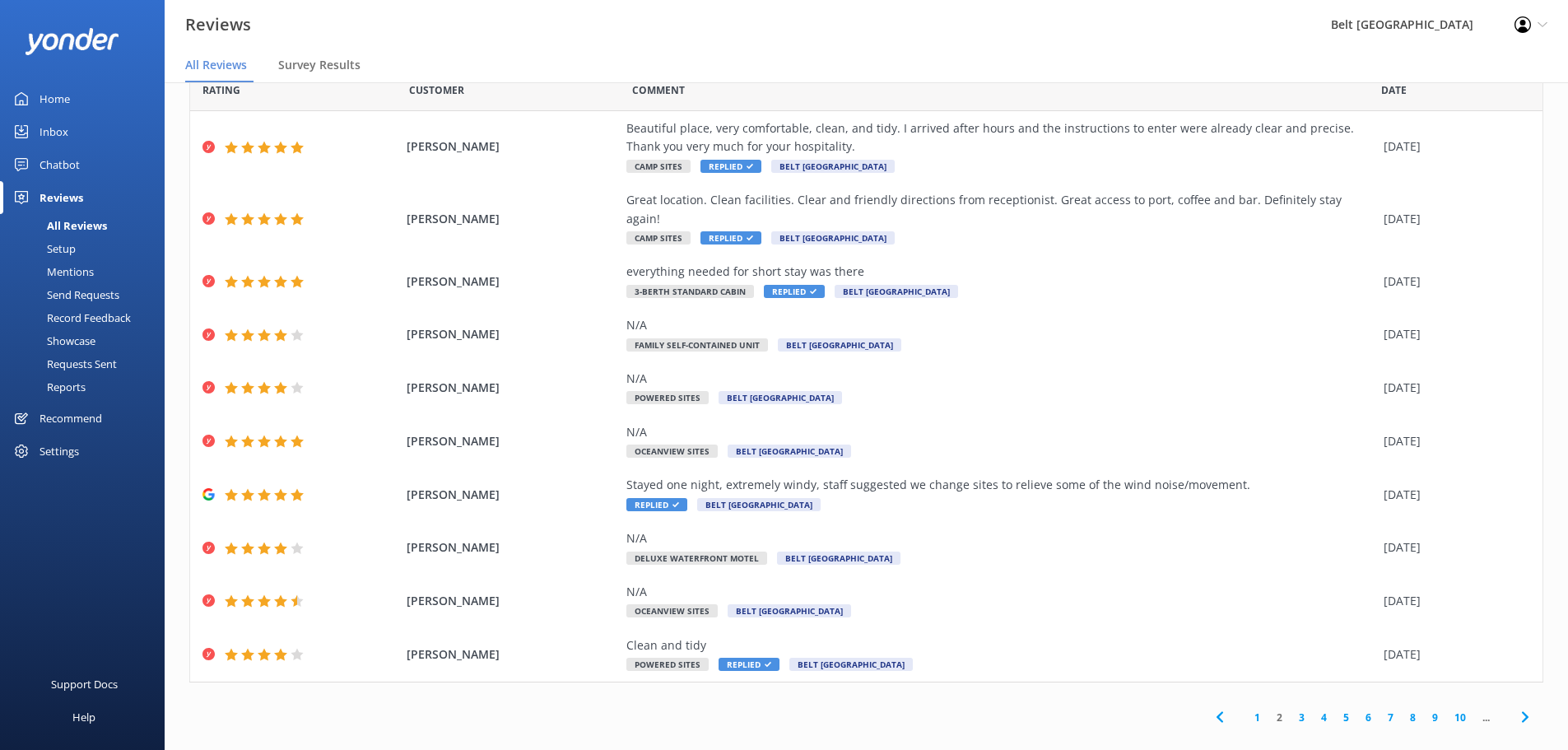
click at [1293, 709] on link "3" at bounding box center [1301, 717] width 22 height 16
